Goal: Communication & Community: Answer question/provide support

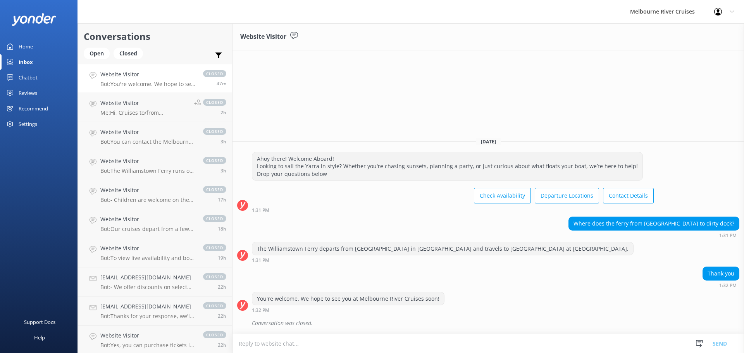
click at [32, 46] on div "Home" at bounding box center [26, 47] width 14 height 16
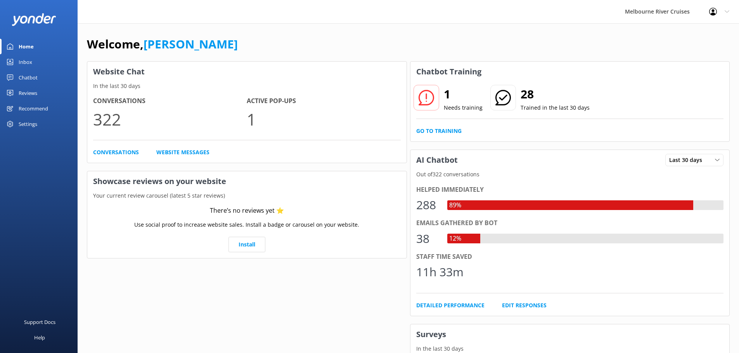
click at [36, 62] on link "Inbox" at bounding box center [39, 62] width 78 height 16
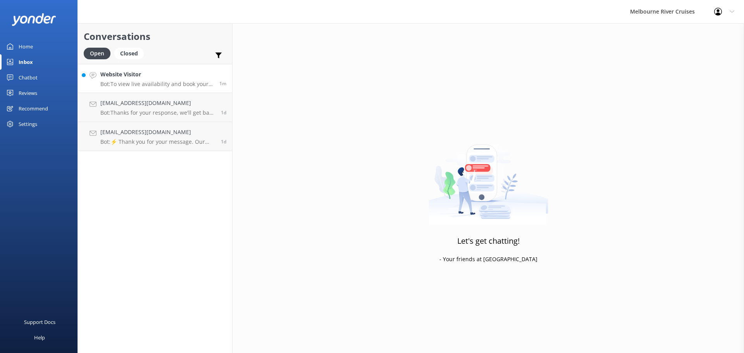
click at [119, 80] on div "Website Visitor Bot: To view live availability and book your Melbourne River Cr…" at bounding box center [156, 78] width 113 height 17
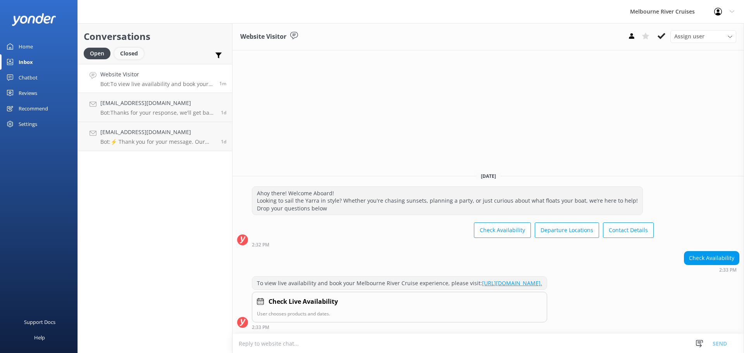
click at [128, 59] on div "Closed" at bounding box center [128, 54] width 29 height 12
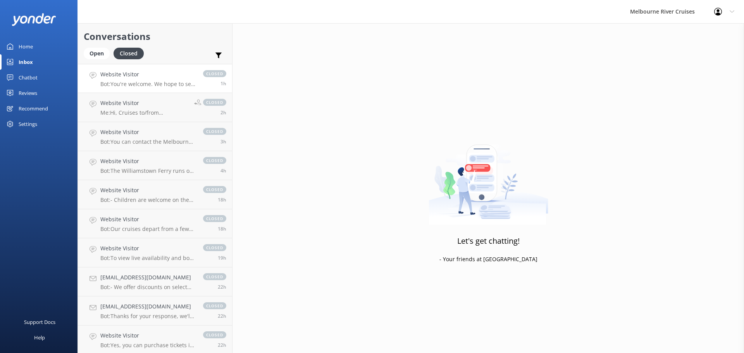
click at [157, 81] on p "Bot: You're welcome. We hope to see you at Melbourne River Cruises soon!" at bounding box center [147, 84] width 95 height 7
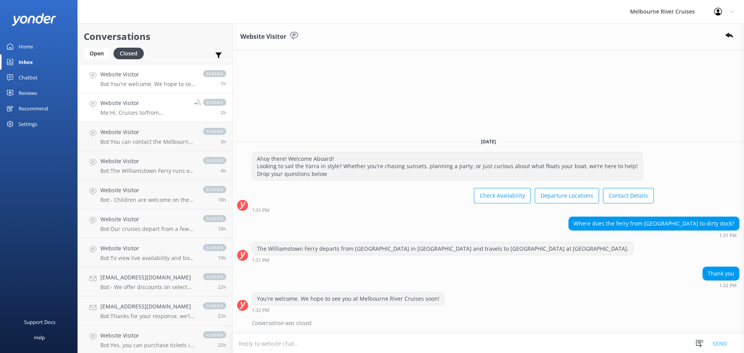
click at [170, 109] on p "Me: Hi, Cruises to/from [GEOGRAPHIC_DATA] are available only on Saturdays-Sunda…" at bounding box center [144, 112] width 88 height 7
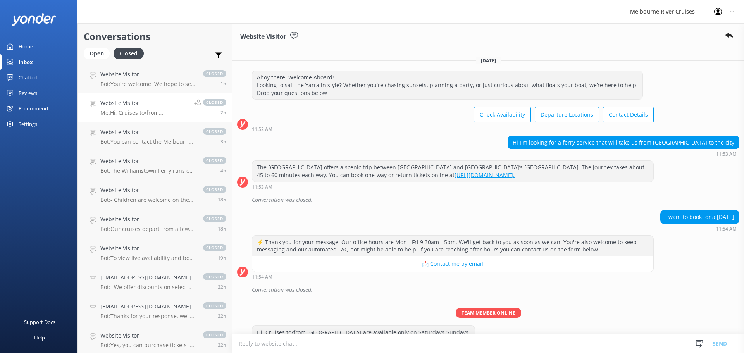
scroll to position [34, 0]
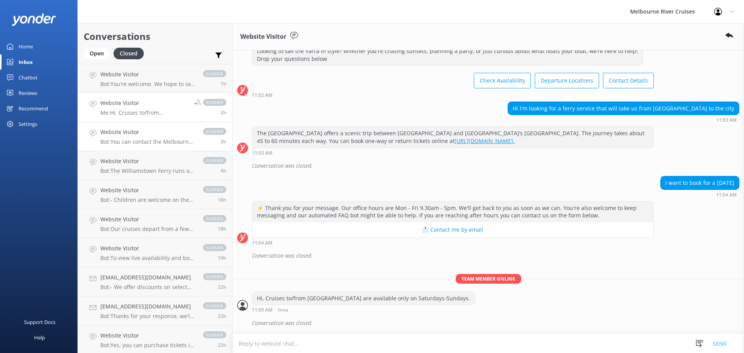
click at [169, 144] on p "Bot: You can contact the Melbourne River Cruises team by emailing [EMAIL_ADDRES…" at bounding box center [147, 141] width 95 height 7
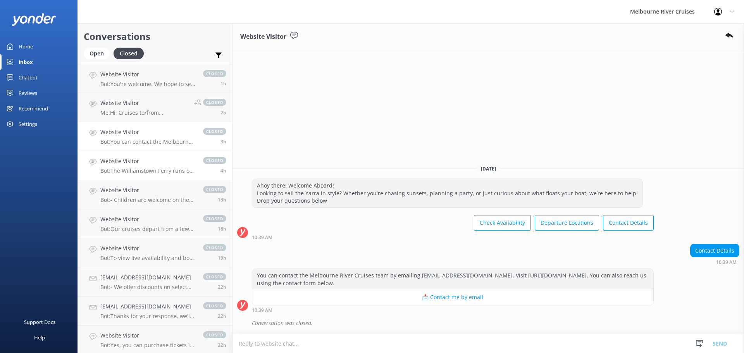
click at [174, 174] on p "Bot: The Williamstown Ferry runs on weekends, some public holidays, and daily d…" at bounding box center [147, 170] width 95 height 7
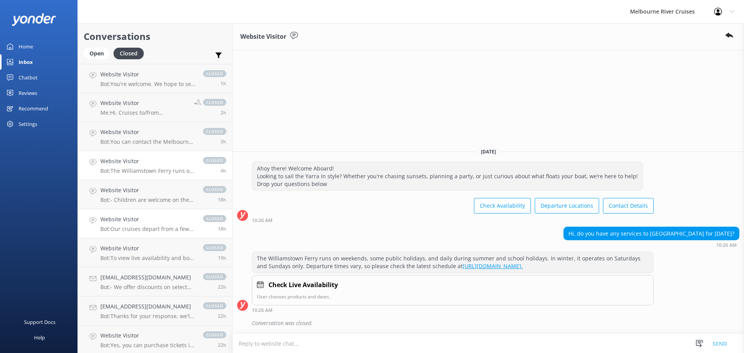
click at [180, 215] on link "Website Visitor Bot: Our cruises depart from a few different locations along [G…" at bounding box center [155, 223] width 154 height 29
